Goal: Task Accomplishment & Management: Complete application form

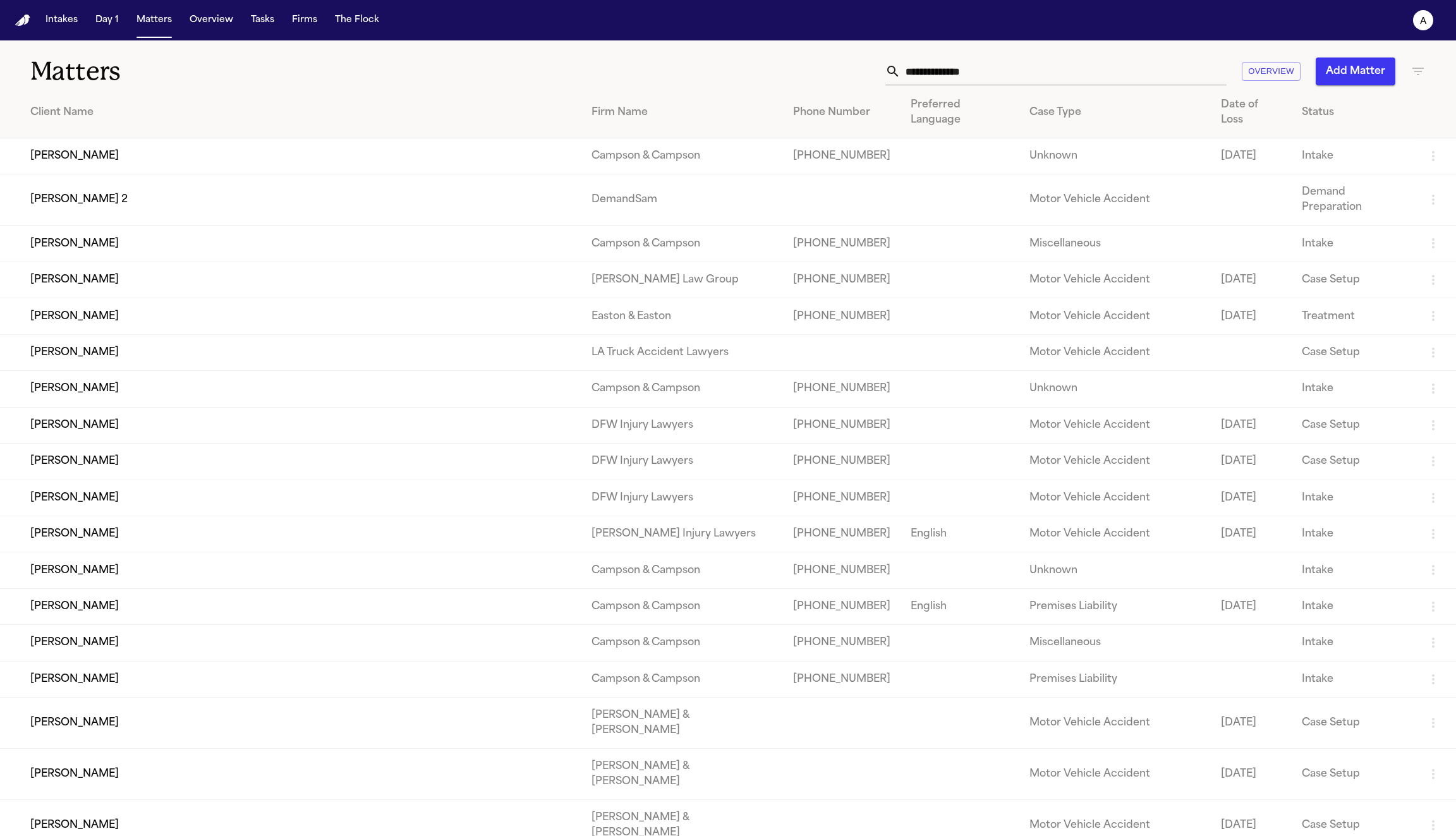
click at [1357, 66] on button "Add Matter" at bounding box center [1355, 71] width 80 height 28
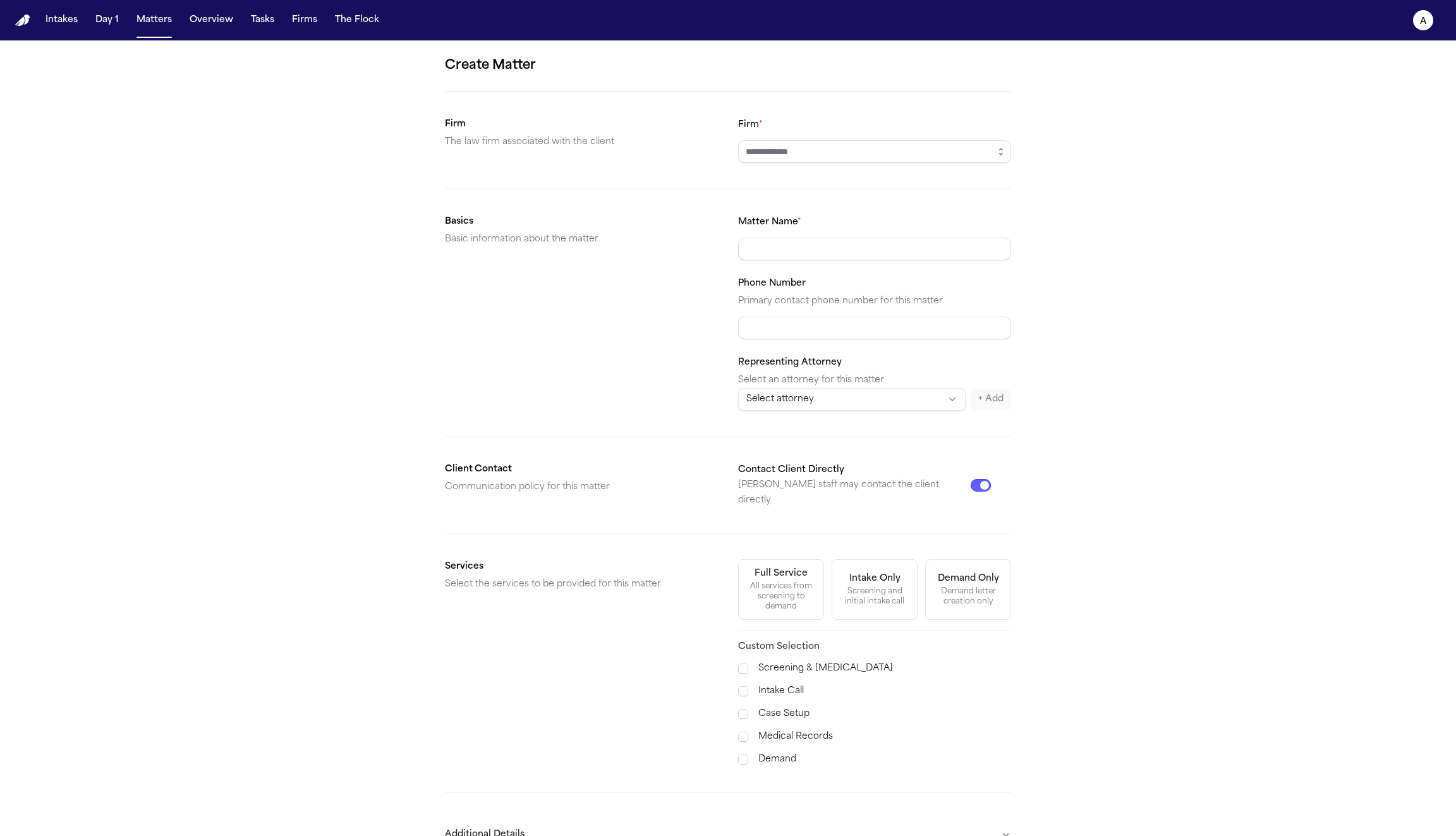
scroll to position [61, 0]
